Goal: Information Seeking & Learning: Find specific page/section

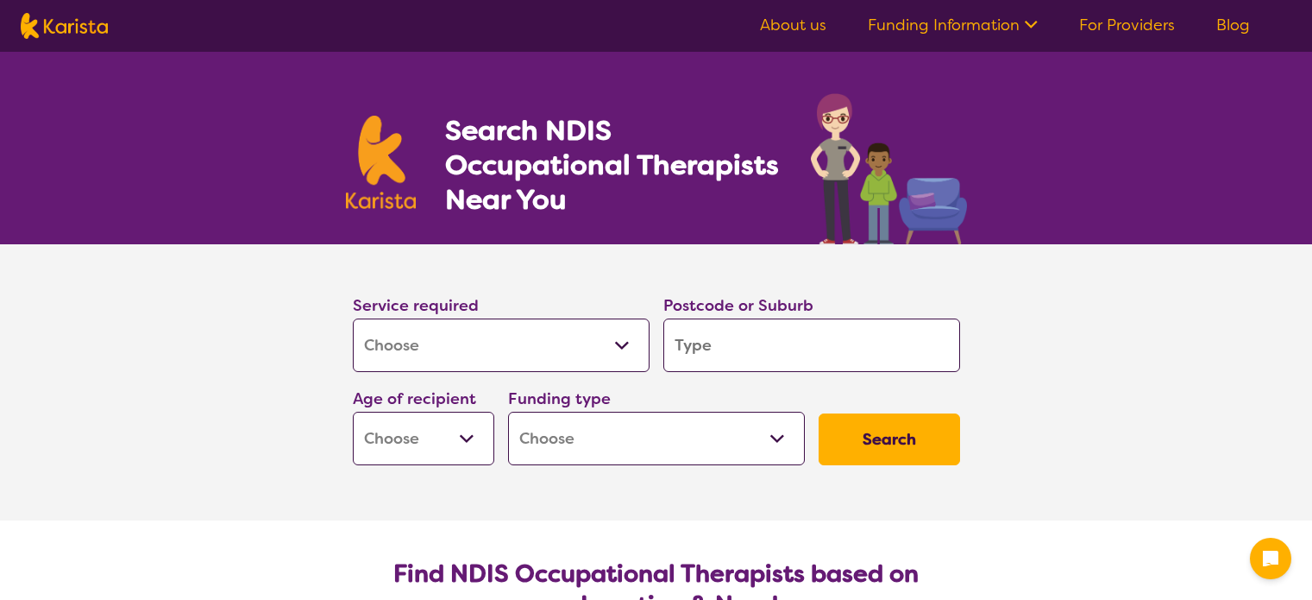
select select "[MEDICAL_DATA]"
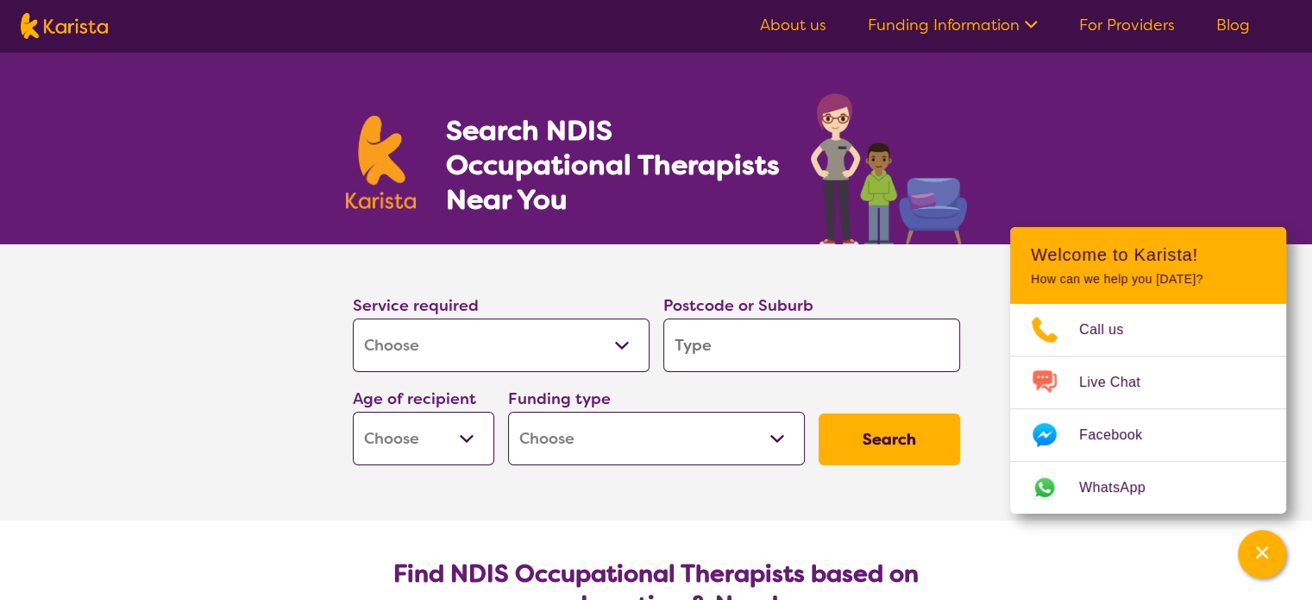
click at [500, 347] on select "Allied Health Assistant Assessment ([MEDICAL_DATA] or [MEDICAL_DATA]) Behaviour…" at bounding box center [501, 344] width 297 height 53
click at [715, 345] on input "search" at bounding box center [811, 344] width 297 height 53
type input "2"
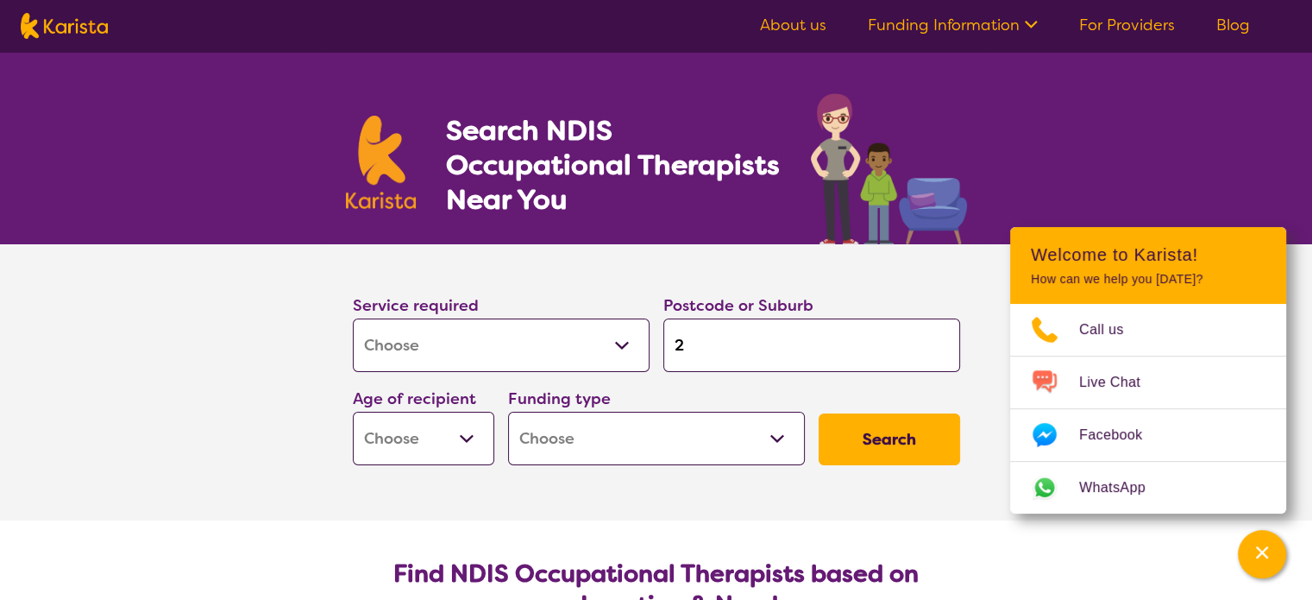
type input "26"
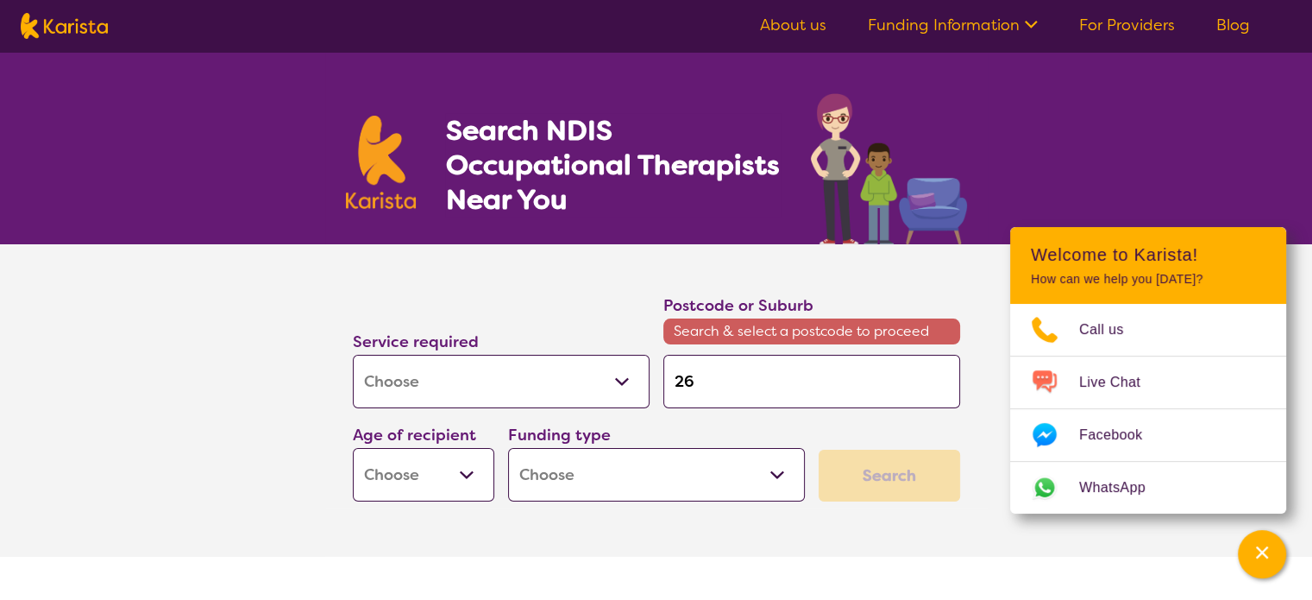
type input "264"
type input "2640"
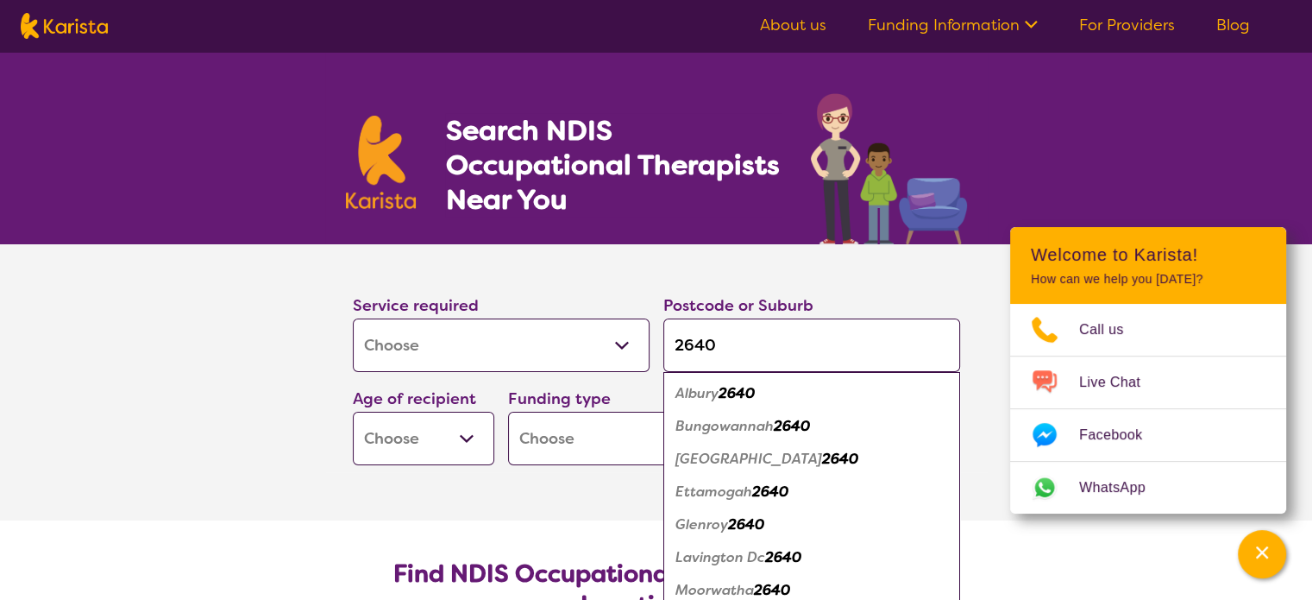
type input "2640"
click at [731, 393] on em "2640" at bounding box center [737, 393] width 36 height 18
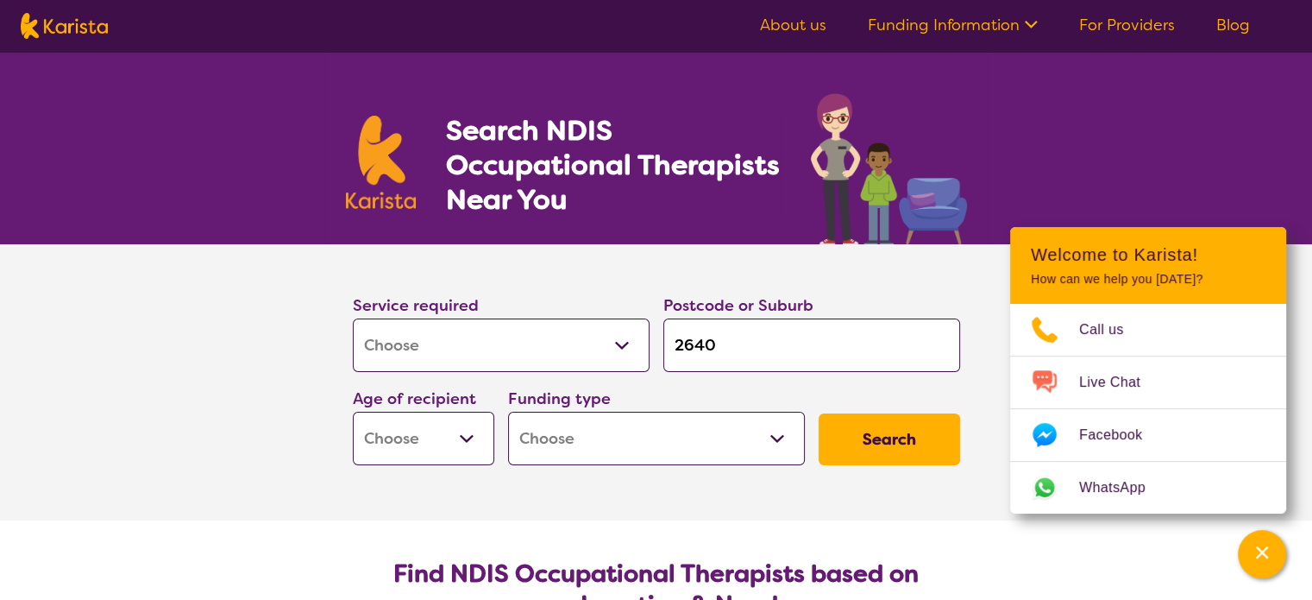
click at [443, 437] on select "Early Childhood - 0 to 9 Child - 10 to 11 Adolescent - 12 to 17 Adult - 18 to 6…" at bounding box center [423, 437] width 141 height 53
select select "CH"
click at [353, 411] on select "Early Childhood - 0 to 9 Child - 10 to 11 Adolescent - 12 to 17 Adult - 18 to 6…" at bounding box center [423, 437] width 141 height 53
select select "CH"
click at [576, 438] on select "Home Care Package (HCP) National Disability Insurance Scheme (NDIS) I don't know" at bounding box center [656, 437] width 297 height 53
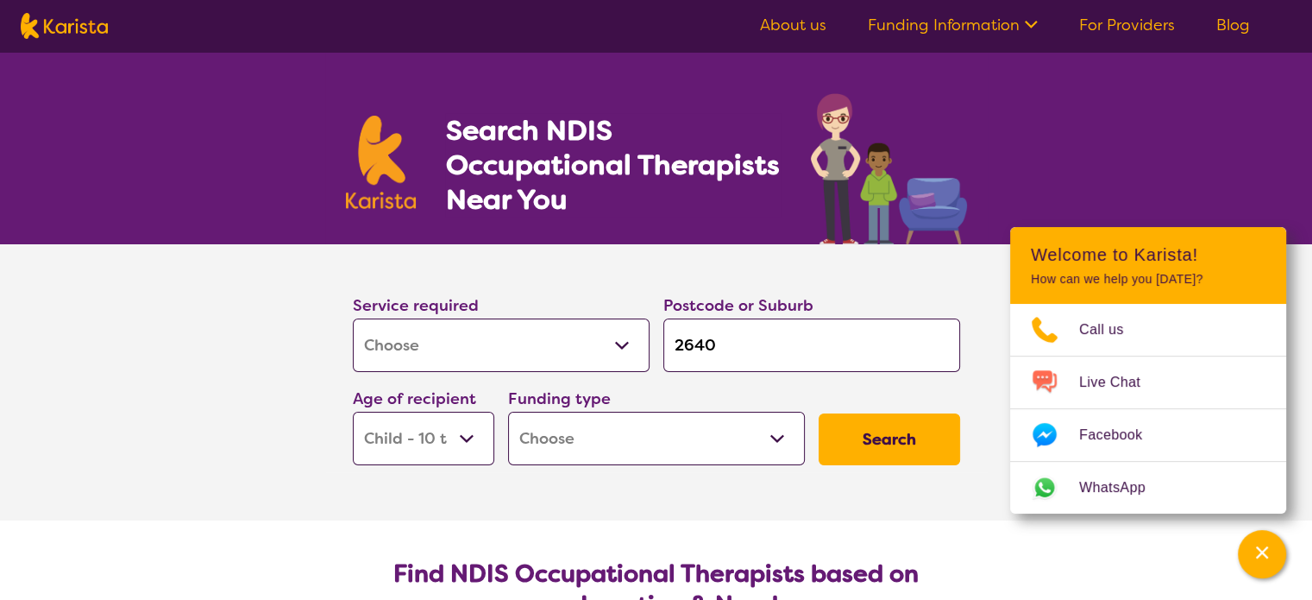
select select "NDIS"
click at [508, 411] on select "Home Care Package (HCP) National Disability Insurance Scheme (NDIS) I don't know" at bounding box center [656, 437] width 297 height 53
select select "NDIS"
click at [936, 432] on button "Search" at bounding box center [889, 439] width 141 height 52
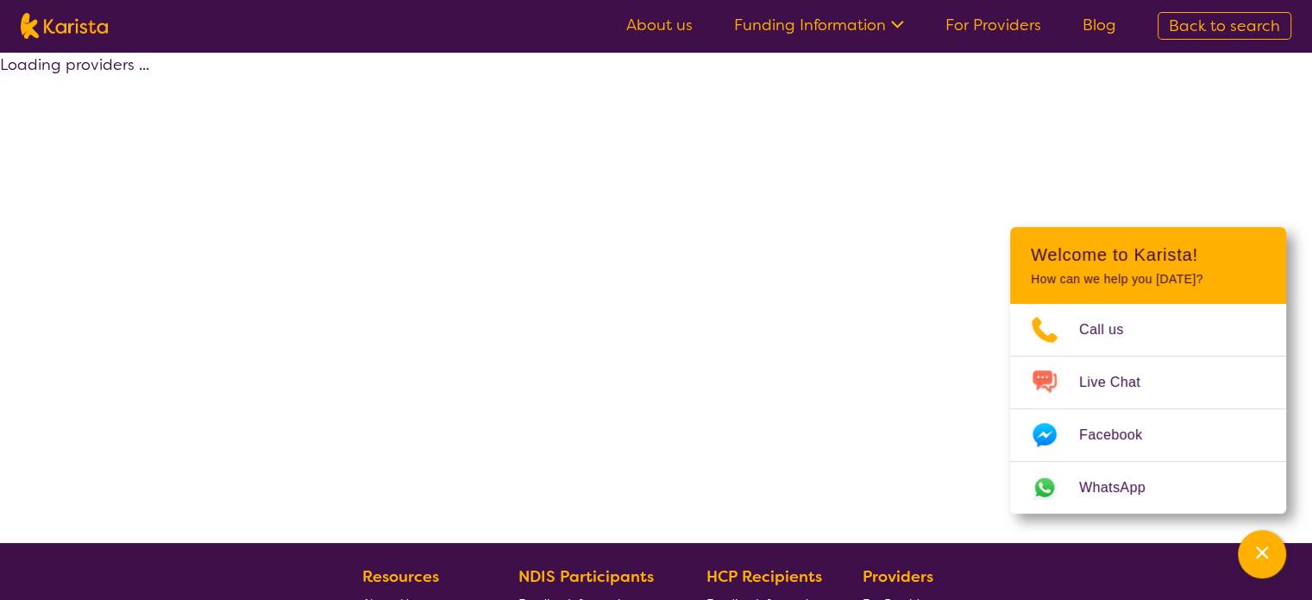
select select "by_score"
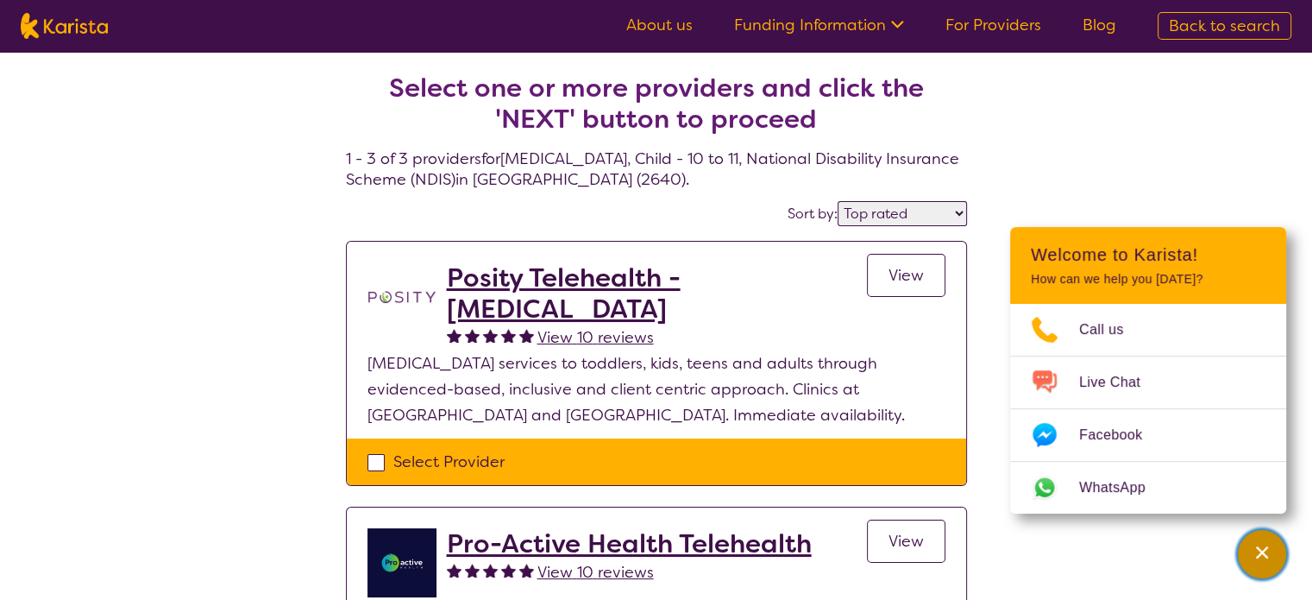
click at [1262, 562] on div "Channel Menu" at bounding box center [1262, 554] width 35 height 38
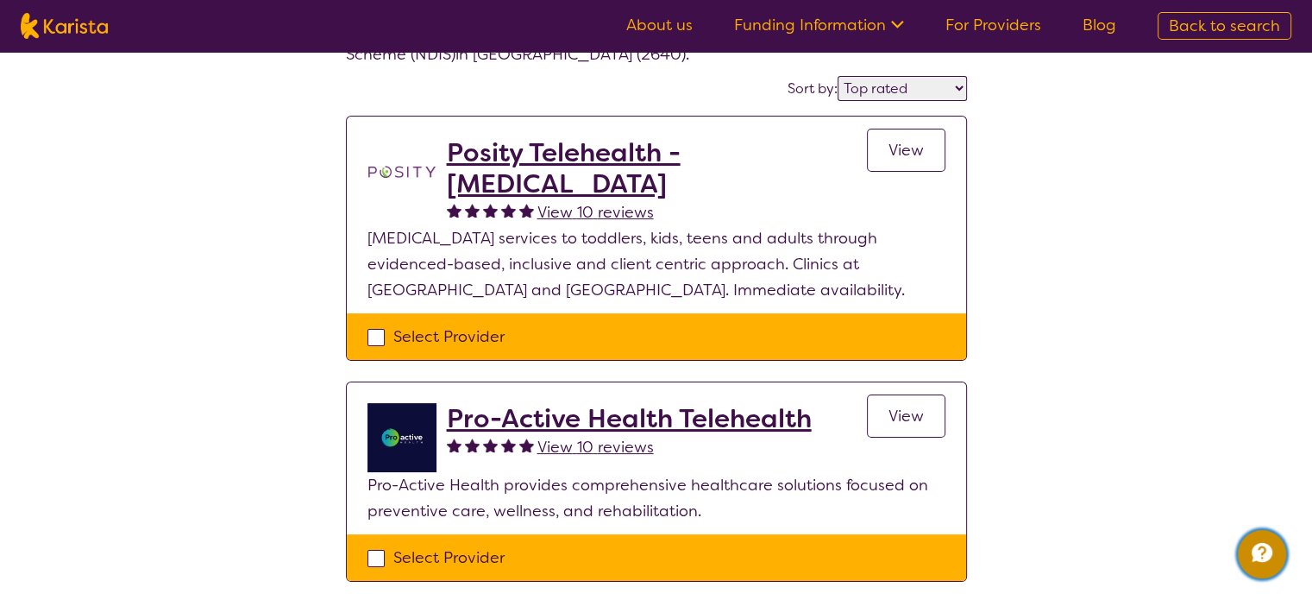
scroll to position [86, 0]
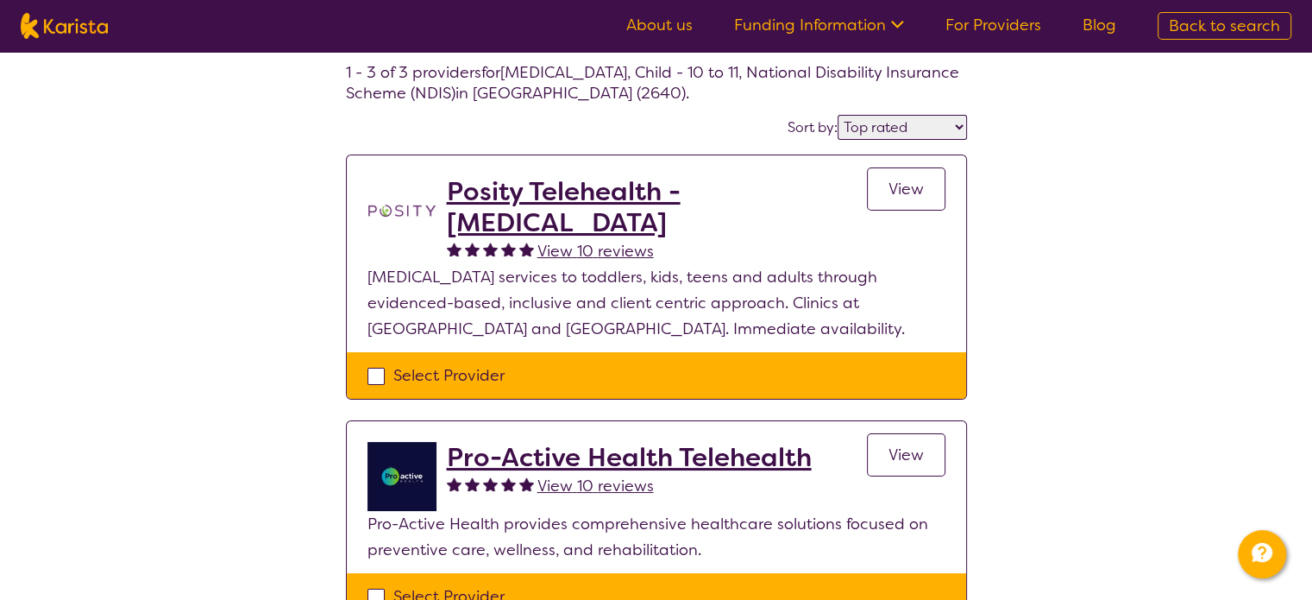
click at [904, 194] on span "View" at bounding box center [906, 189] width 35 height 21
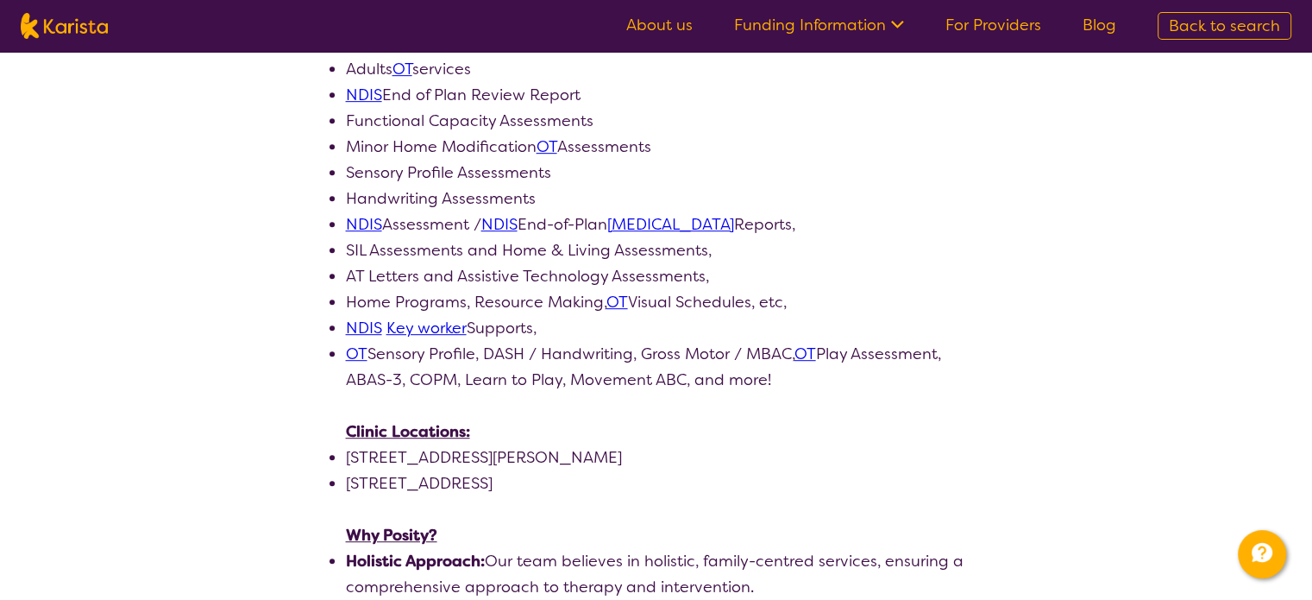
scroll to position [949, 0]
